Goal: Transaction & Acquisition: Purchase product/service

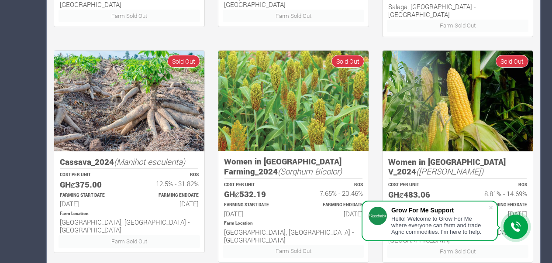
scroll to position [597, 0]
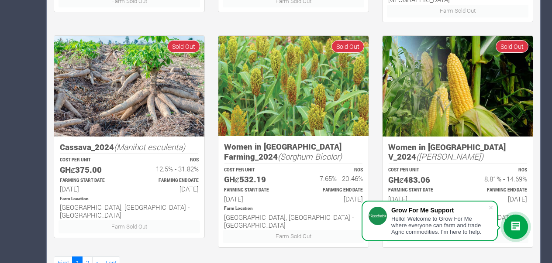
click at [263, 104] on img at bounding box center [293, 86] width 150 height 100
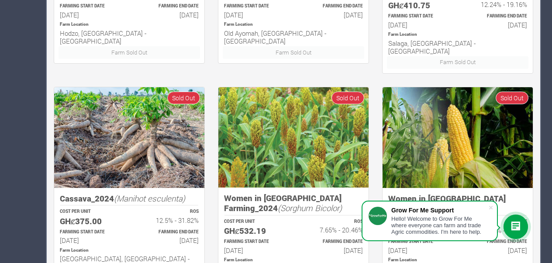
scroll to position [543, 0]
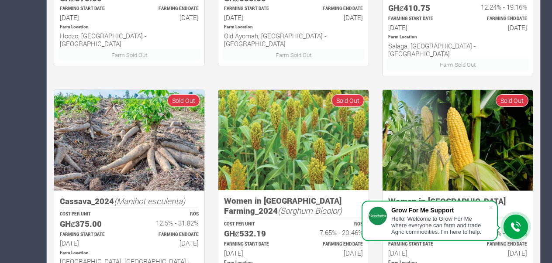
click at [301, 122] on img at bounding box center [293, 140] width 150 height 100
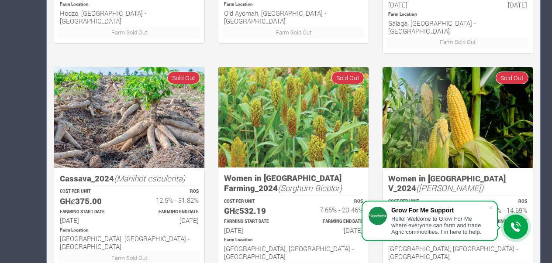
scroll to position [597, 0]
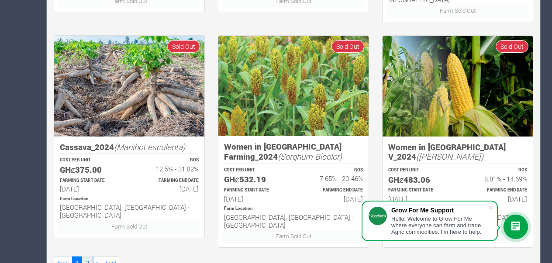
click at [86, 257] on link "2" at bounding box center [87, 263] width 10 height 13
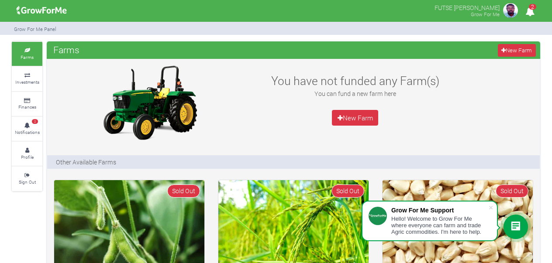
click at [530, 7] on span "2" at bounding box center [532, 7] width 7 height 6
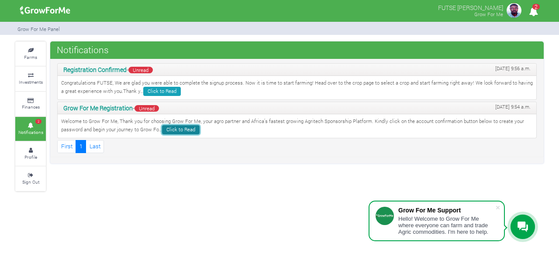
click at [182, 131] on link "Click to Read" at bounding box center [181, 129] width 38 height 9
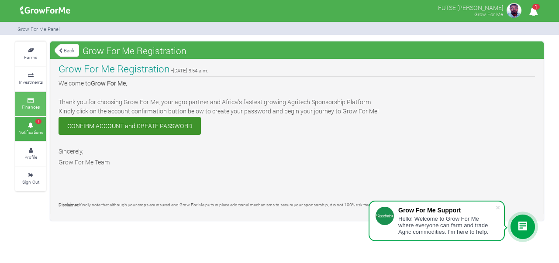
click at [32, 111] on link "Finances" at bounding box center [30, 104] width 31 height 24
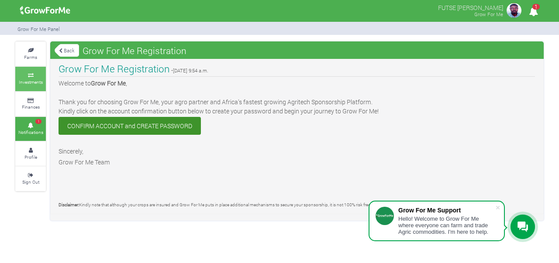
click at [32, 75] on icon at bounding box center [30, 75] width 26 height 4
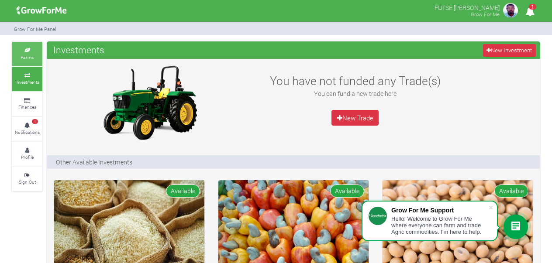
click at [32, 50] on icon at bounding box center [27, 50] width 26 height 4
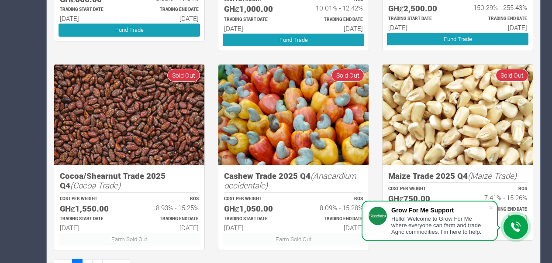
scroll to position [542, 0]
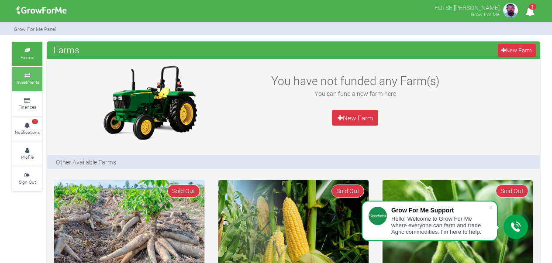
click at [34, 76] on icon at bounding box center [27, 75] width 26 height 4
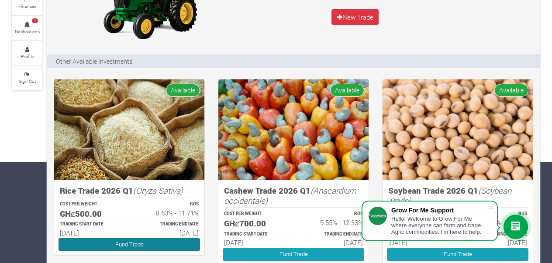
scroll to position [141, 0]
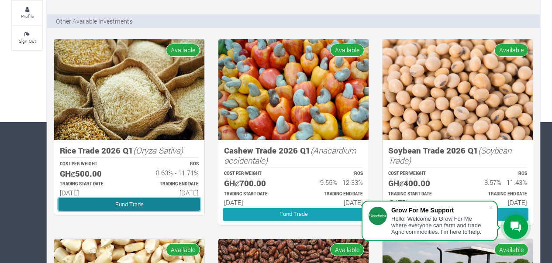
click at [156, 208] on link "Fund Trade" at bounding box center [130, 204] width 142 height 13
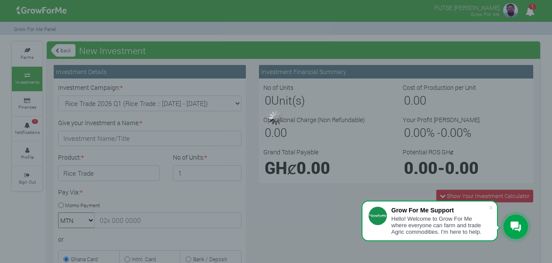
type input "1"
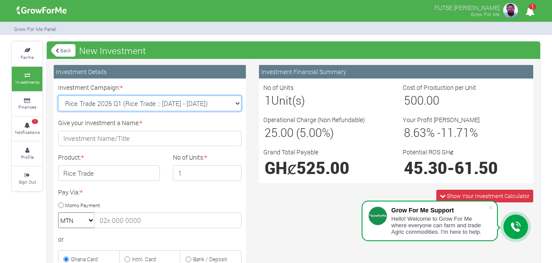
click at [239, 104] on select "Rice Trade 2026 Q1 (Rice Trade :: [DATE] - [DATE]) Cocoa/Shearnut Trade 2026 Q1…" at bounding box center [149, 104] width 183 height 16
click at [58, 96] on select "Rice Trade 2026 Q1 (Rice Trade :: 01st Jan 2026 - 30th Jun 2026) Cocoa/Shearnut…" at bounding box center [149, 104] width 183 height 16
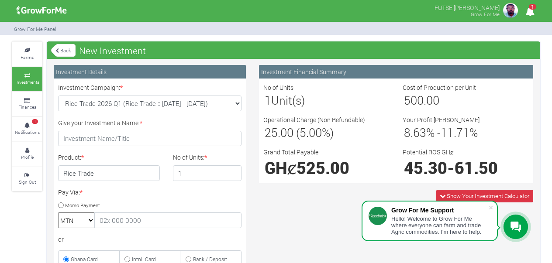
click at [128, 231] on div "Pay Via: * Momo Payment MTN Telecel Airtel Tigo or Ghana Card Intnl. Card" at bounding box center [150, 227] width 197 height 79
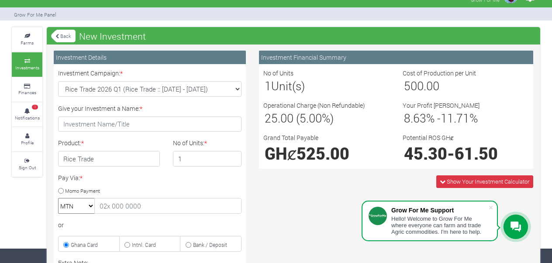
scroll to position [16, 0]
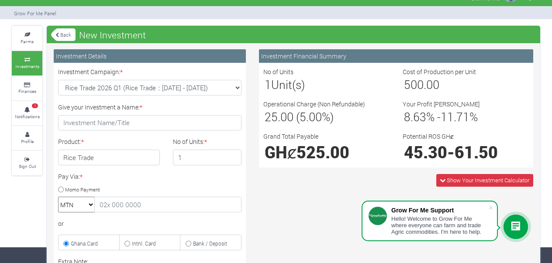
click at [59, 191] on input "Momo Payment" at bounding box center [61, 190] width 6 height 6
radio input "true"
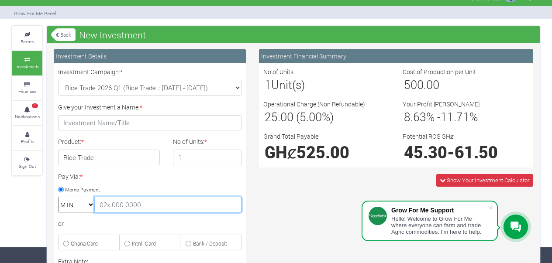
click at [143, 205] on input "text" at bounding box center [167, 205] width 147 height 16
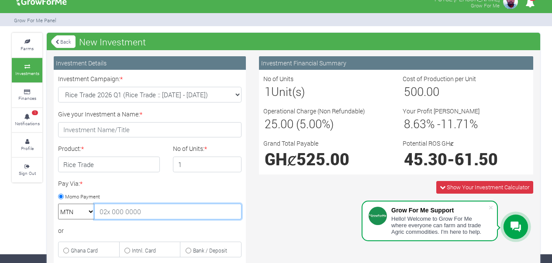
scroll to position [0, 0]
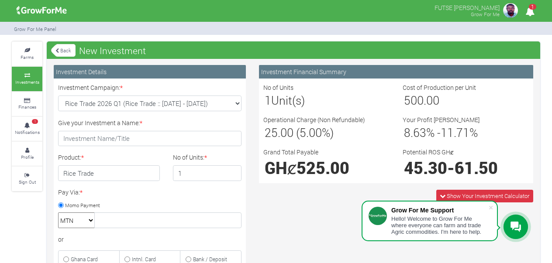
click at [512, 8] on img at bounding box center [510, 10] width 17 height 17
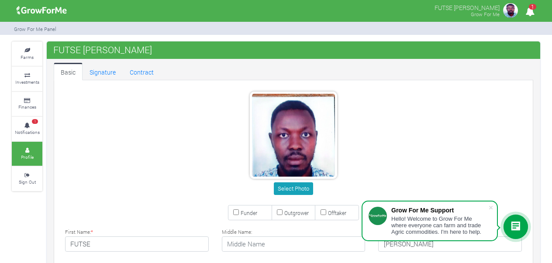
type input "56 178 9452"
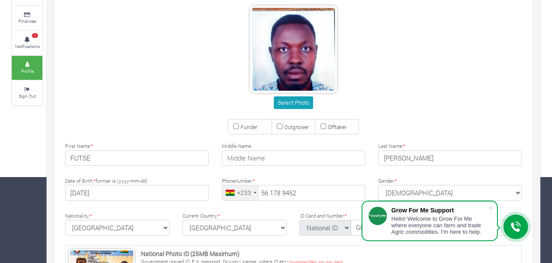
scroll to position [86, 0]
click at [237, 125] on input "Funder" at bounding box center [236, 126] width 6 height 6
checkbox input "true"
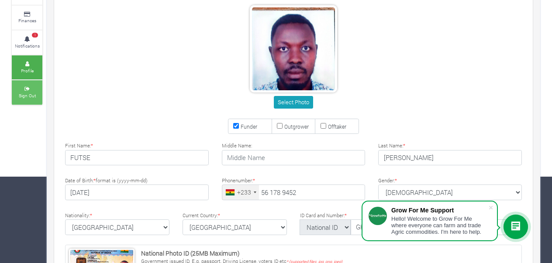
click at [24, 89] on icon at bounding box center [27, 89] width 26 height 4
